Goal: Participate in discussion: Engage in conversation with other users on a specific topic

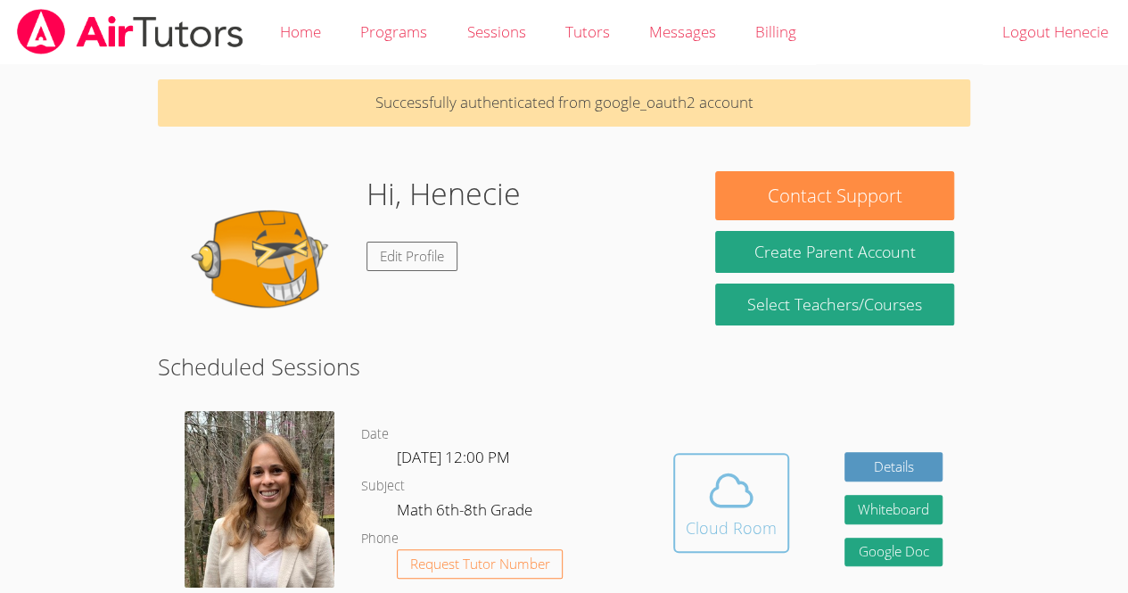
click at [727, 459] on button "Cloud Room" at bounding box center [731, 503] width 116 height 100
click at [742, 517] on div "Cloud Room" at bounding box center [730, 527] width 91 height 25
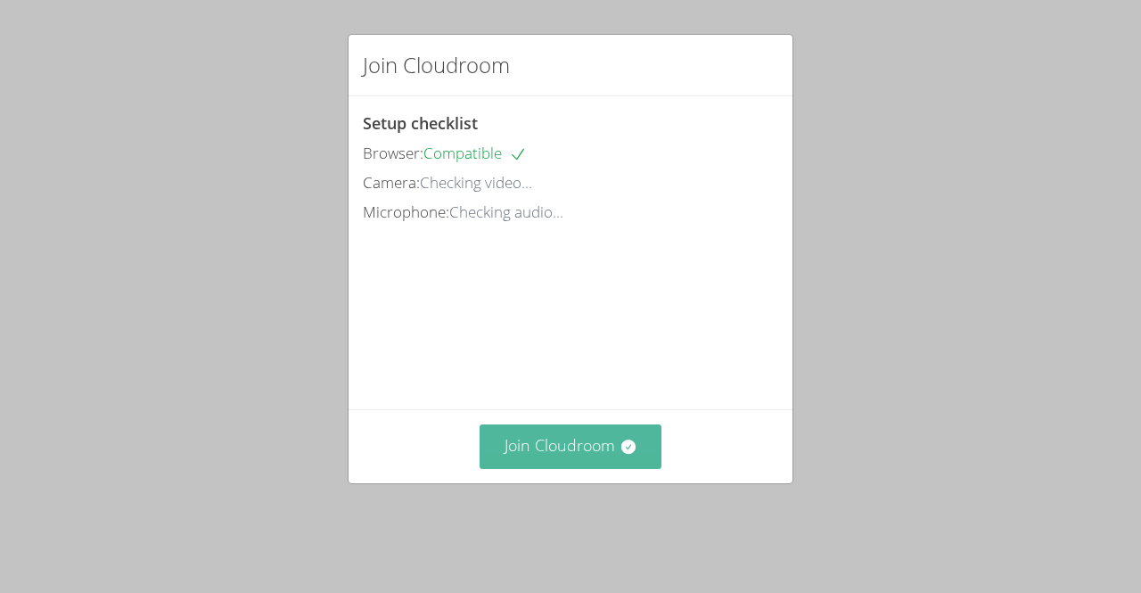
click at [566, 468] on button "Join Cloudroom" at bounding box center [571, 446] width 183 height 44
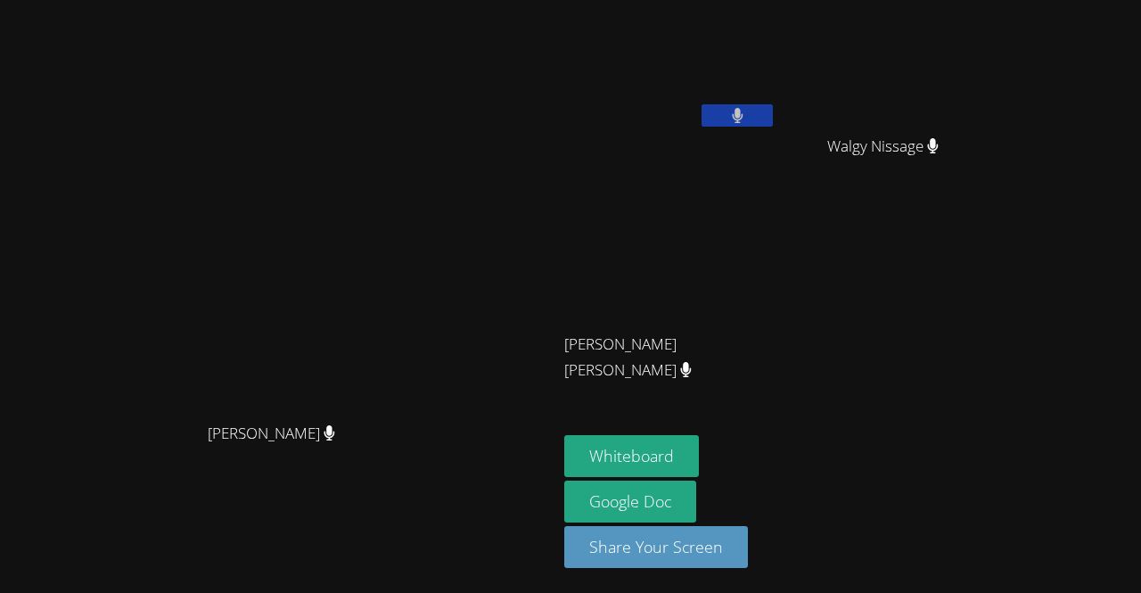
click at [996, 175] on div "Walgy Nissage" at bounding box center [890, 162] width 212 height 71
click at [699, 460] on button "Whiteboard" at bounding box center [631, 456] width 135 height 42
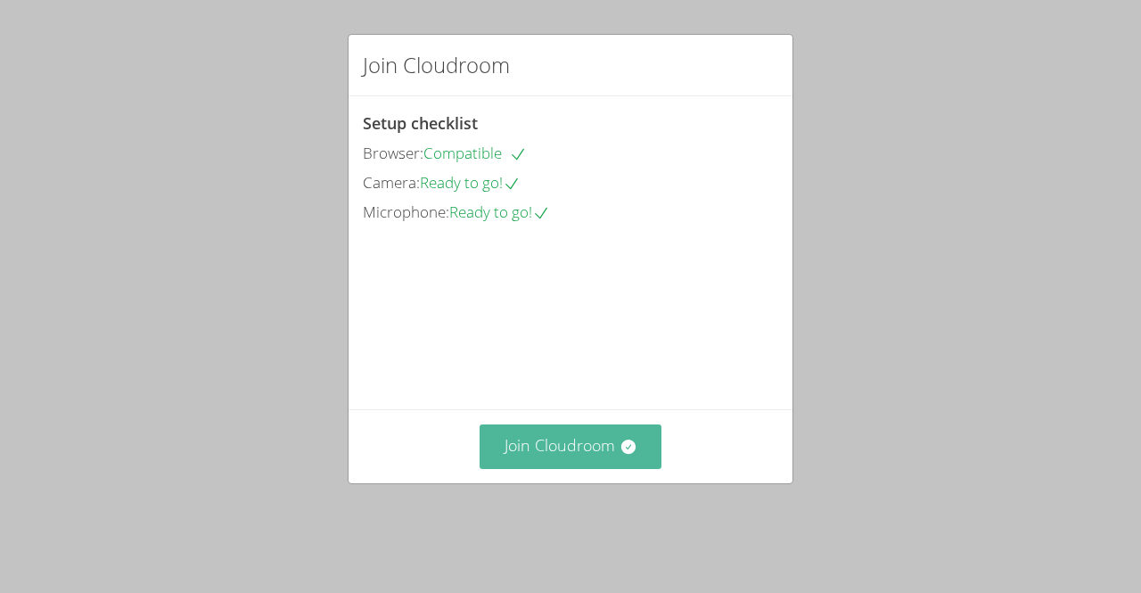
click at [620, 454] on icon at bounding box center [627, 446] width 14 height 14
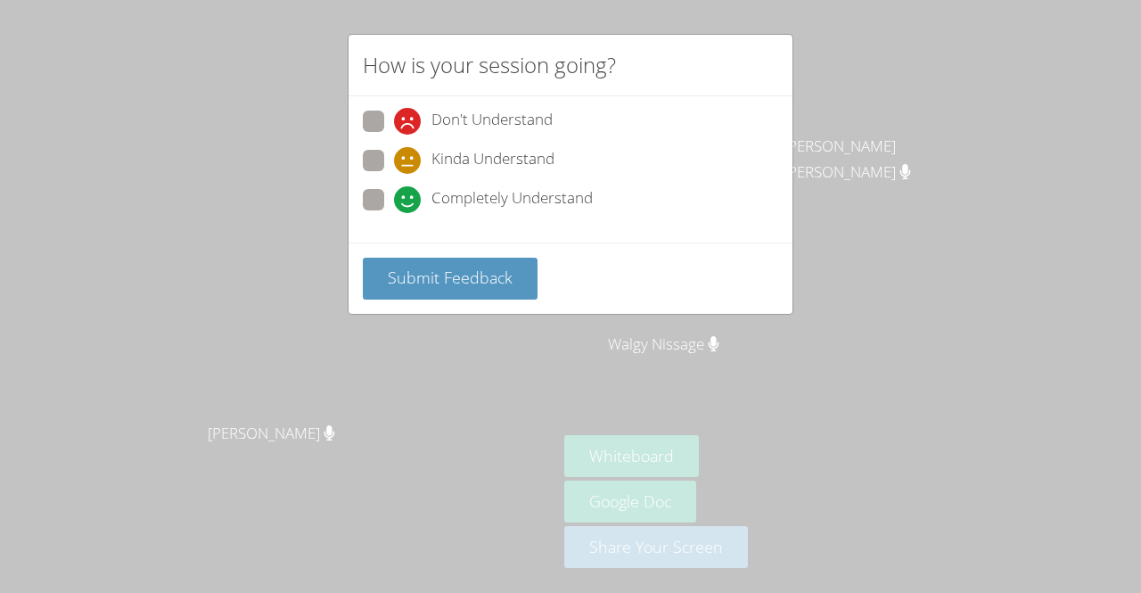
click at [394, 213] on span at bounding box center [394, 213] width 0 height 0
click at [394, 191] on input "Completely Understand" at bounding box center [401, 196] width 15 height 15
radio input "true"
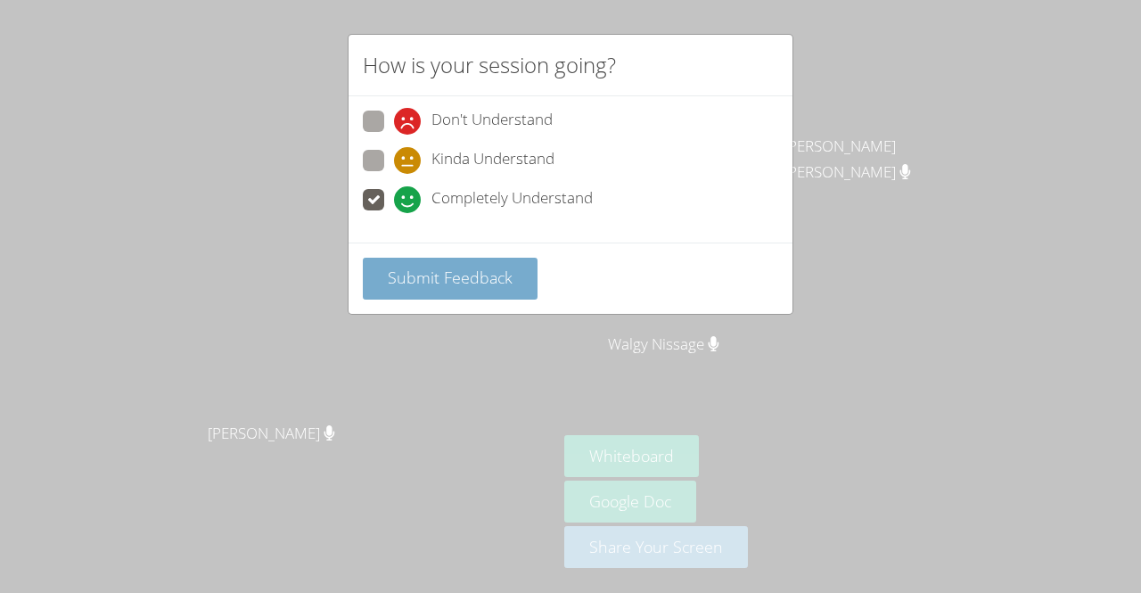
click at [488, 279] on span "Submit Feedback" at bounding box center [450, 277] width 125 height 21
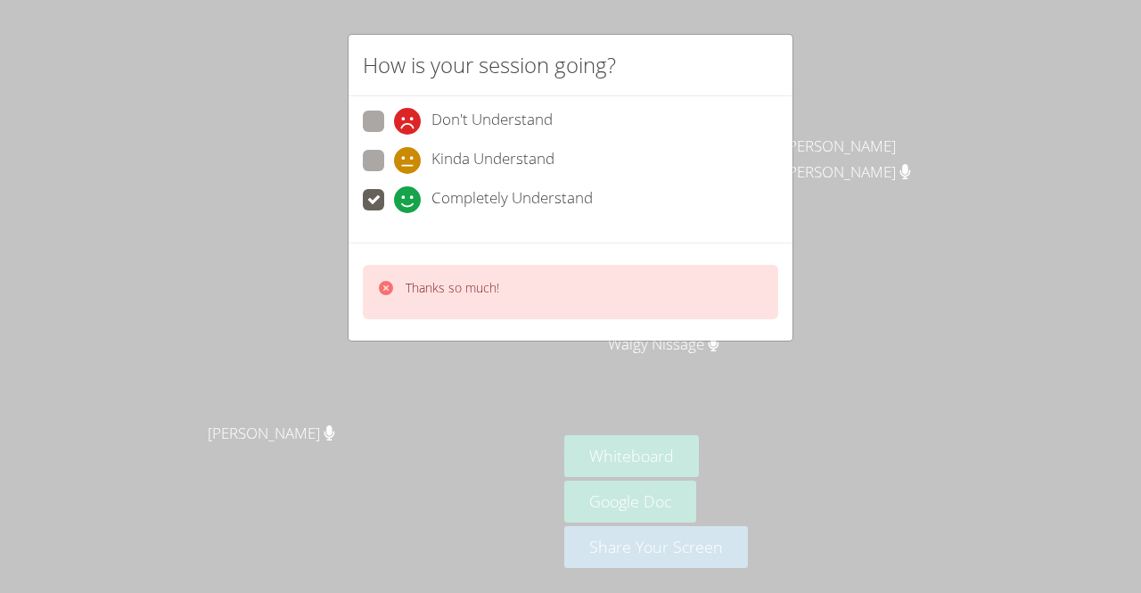
click at [394, 213] on span at bounding box center [394, 213] width 0 height 0
click at [394, 191] on input "Completely Understand" at bounding box center [401, 196] width 15 height 15
click at [795, 50] on div "How is your session going? Don't Understand Kinda Understand Completely Underst…" at bounding box center [570, 296] width 1141 height 593
click at [794, 45] on div "How is your session going? Don't Understand Kinda Understand Completely Underst…" at bounding box center [570, 296] width 1141 height 593
